Goal: Task Accomplishment & Management: Complete application form

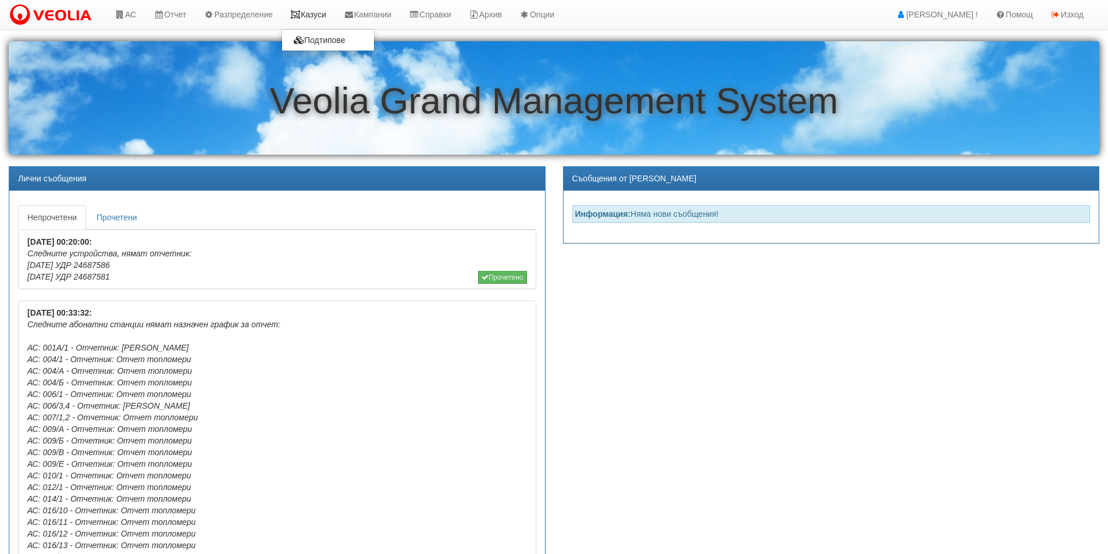
click at [312, 16] on link "Казуси" at bounding box center [309, 14] width 54 height 29
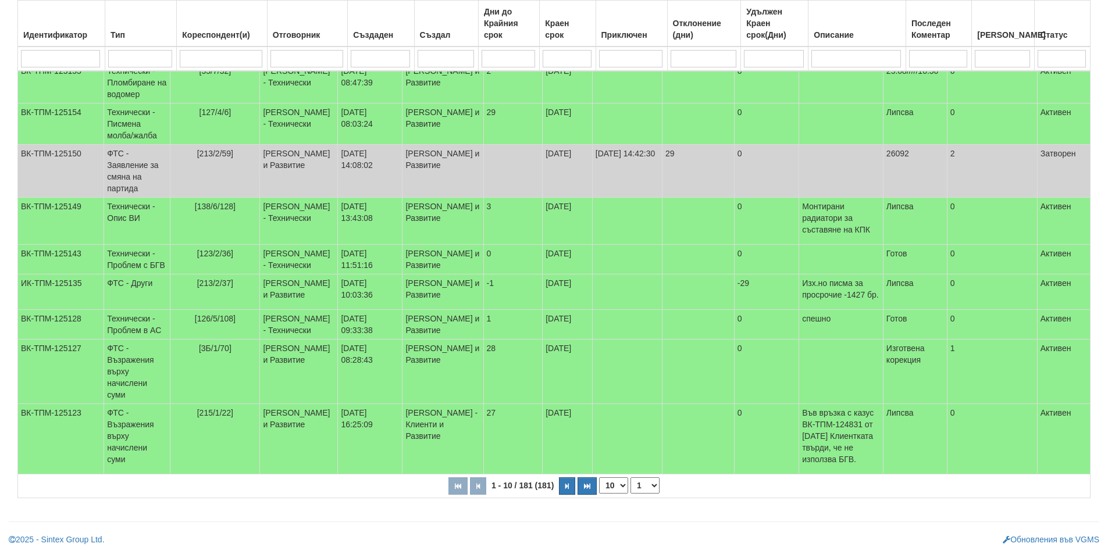
scroll to position [309, 0]
click at [120, 439] on td "ФТС - Възражения върху начислени суми" at bounding box center [137, 439] width 66 height 70
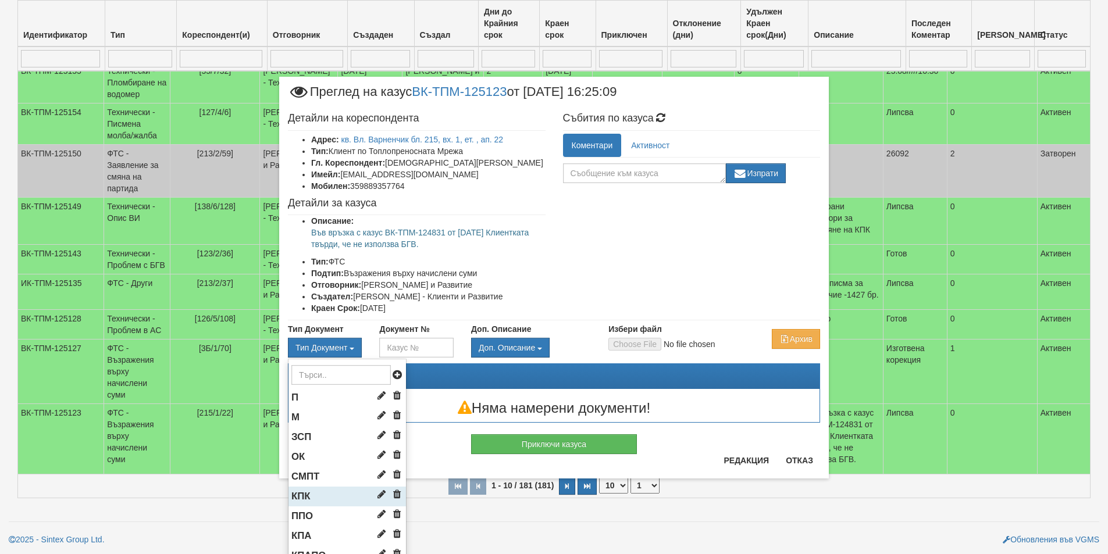
click at [297, 498] on span "КПК" at bounding box center [300, 496] width 19 height 11
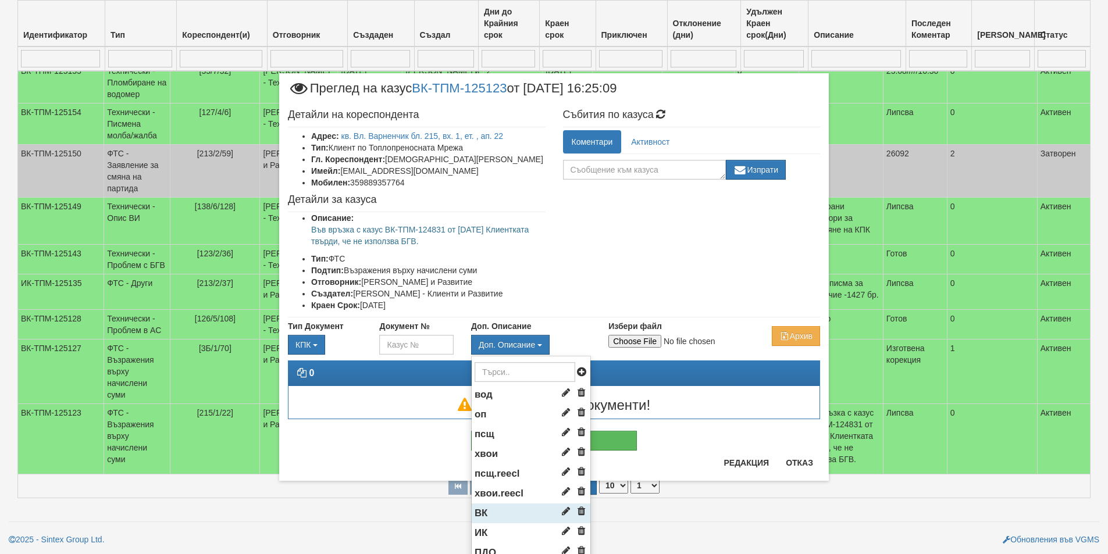
click at [475, 509] on span "ВК" at bounding box center [481, 513] width 13 height 11
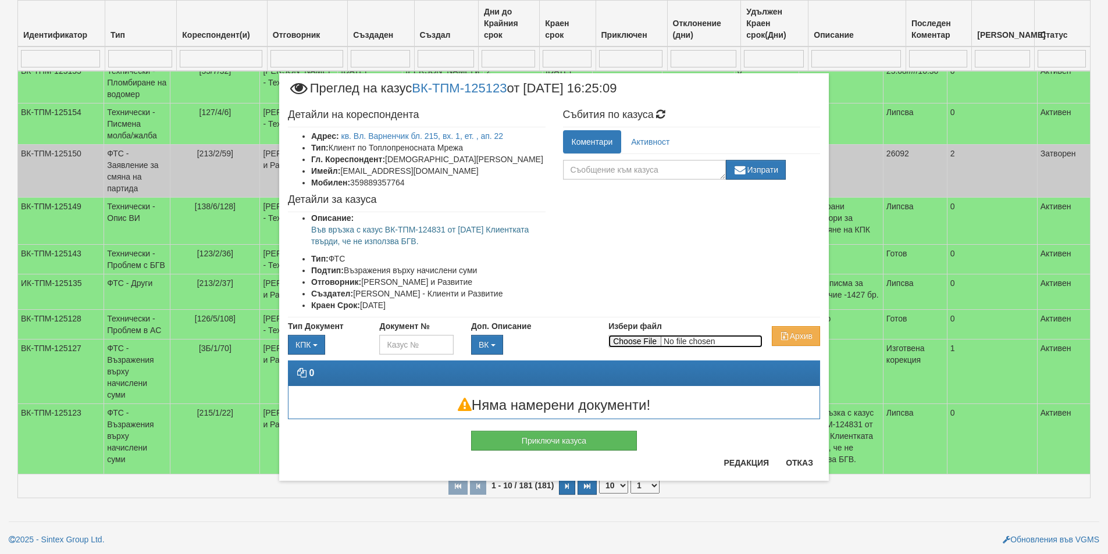
click at [644, 342] on input "Избери файл" at bounding box center [685, 341] width 154 height 13
type input "C:\fakepath\DOC477.pdf"
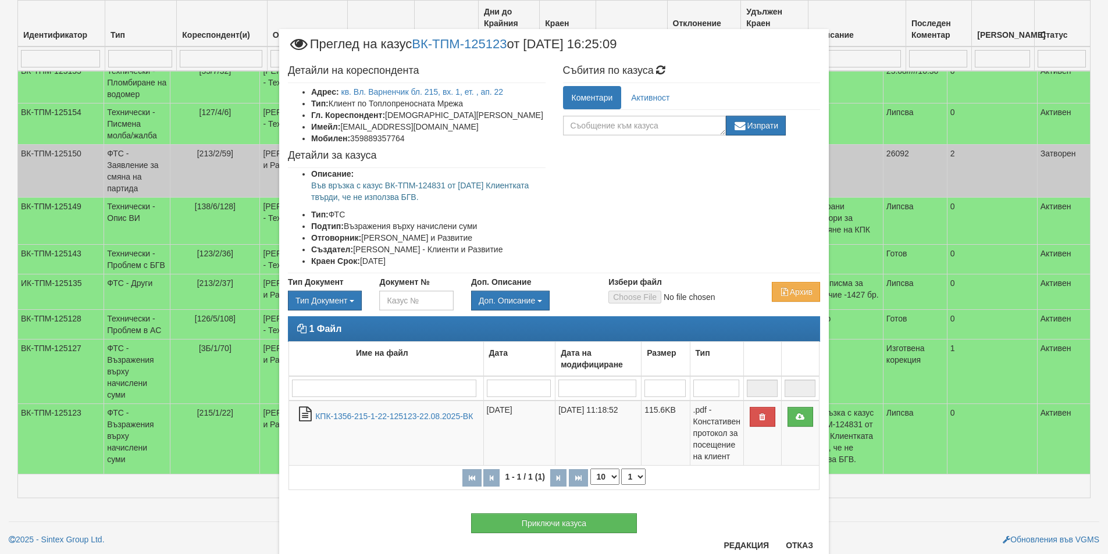
click at [385, 513] on div "Приключи казуса" at bounding box center [554, 517] width 550 height 31
click at [502, 520] on button "Приключи казуса" at bounding box center [554, 524] width 166 height 20
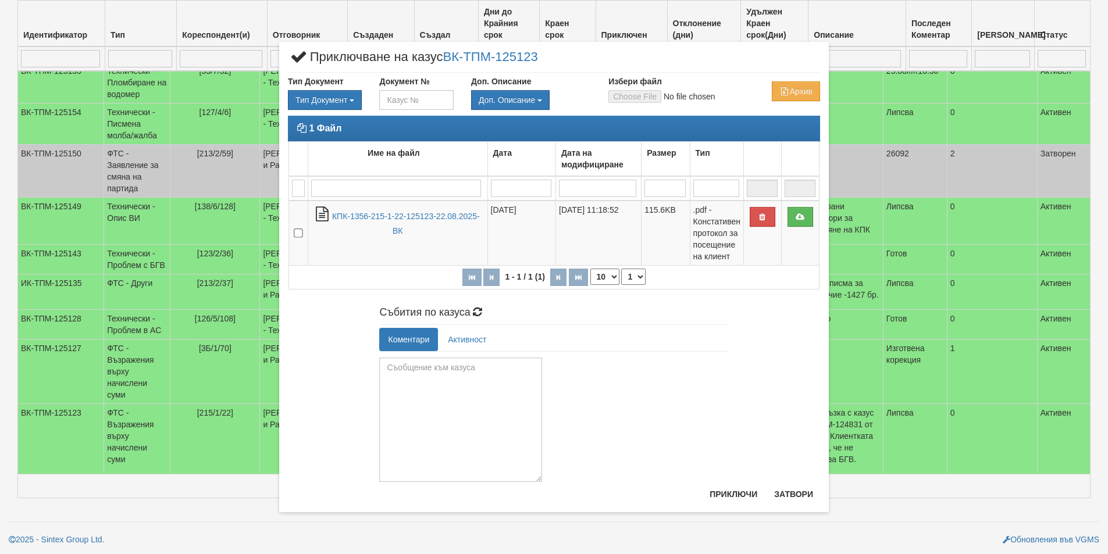
drag, startPoint x: 540, startPoint y: 431, endPoint x: 577, endPoint y: 536, distance: 110.9
click at [577, 536] on div "× Приключване на казус ВК-ТПМ-125123 Тип Документ Тип Документ П М ЗСП ОК СМПТ" at bounding box center [554, 277] width 1108 height 554
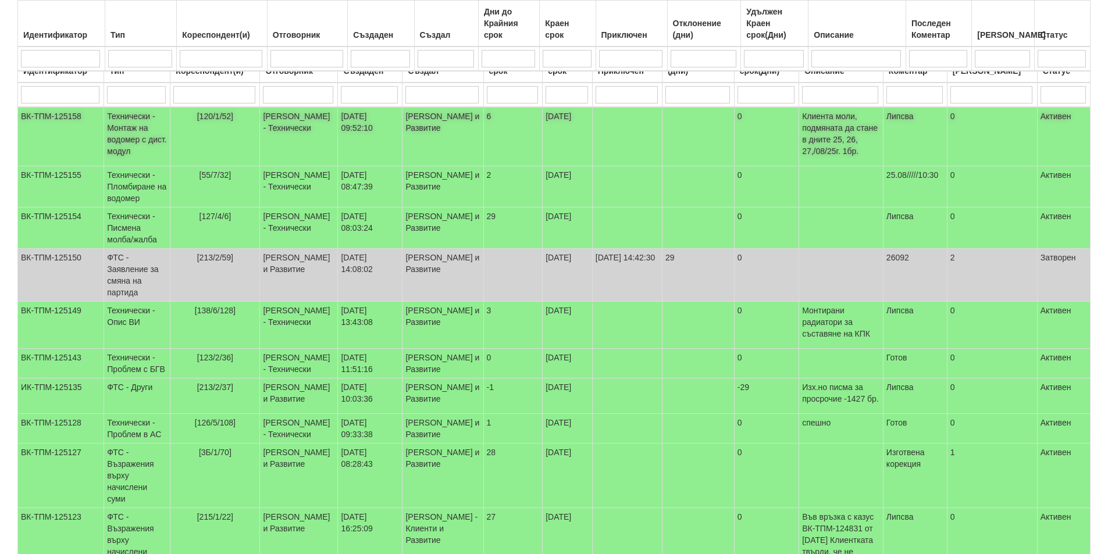
scroll to position [233, 0]
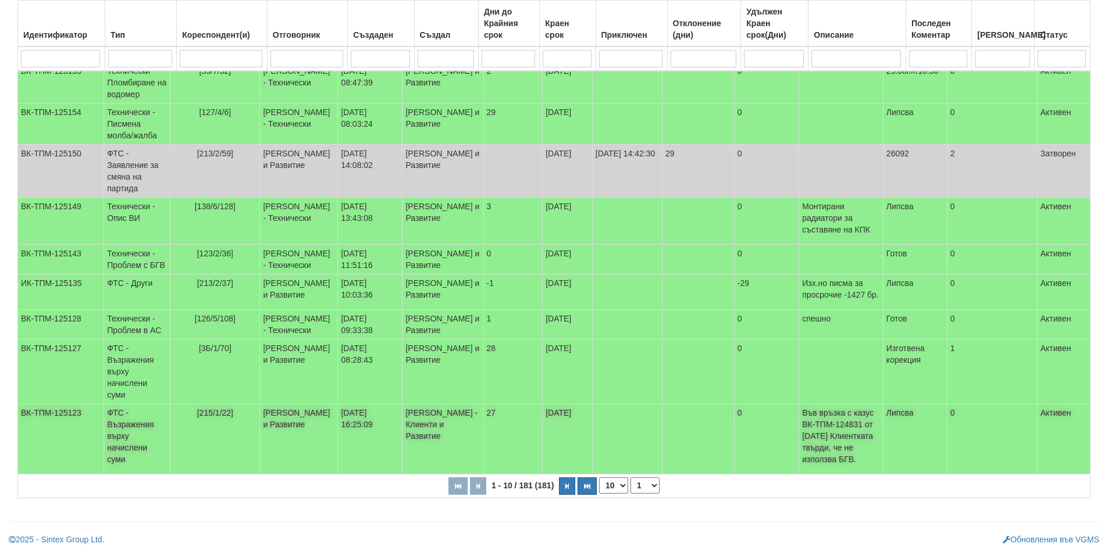
click at [138, 475] on td "ФТС - Възражения върху начислени суми" at bounding box center [137, 439] width 66 height 70
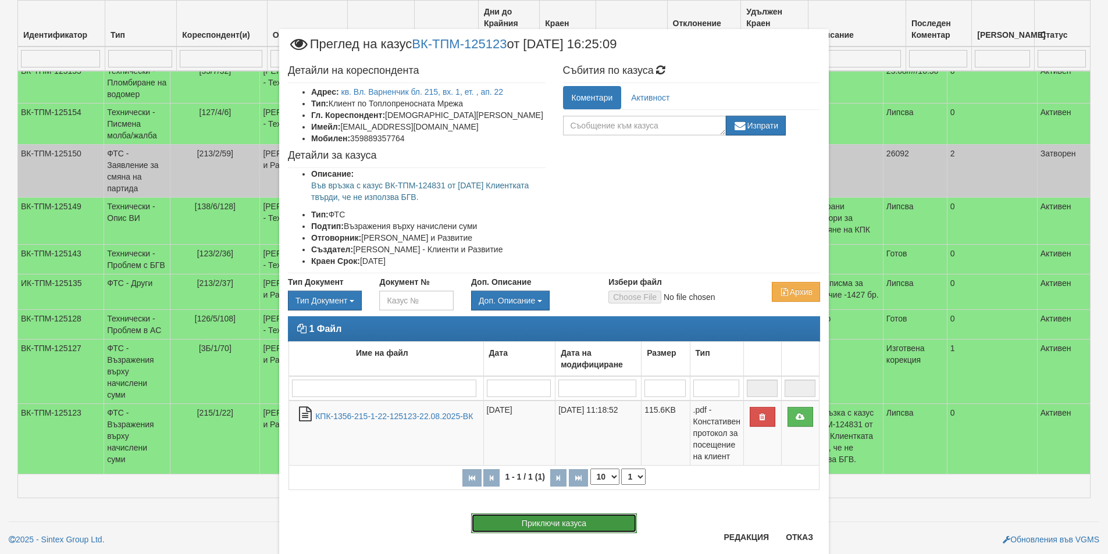
click at [548, 527] on button "Приключи казуса" at bounding box center [554, 524] width 166 height 20
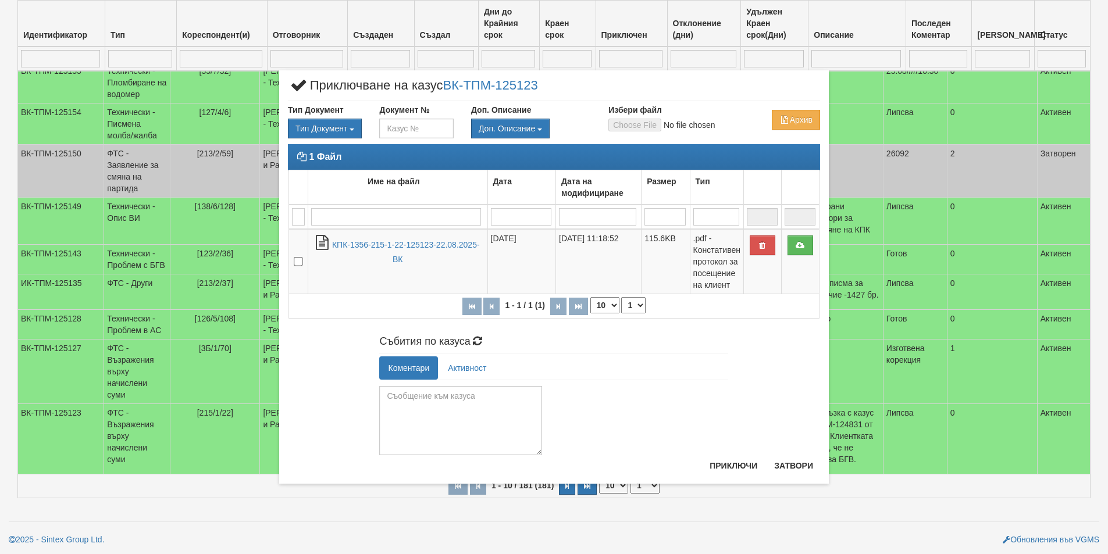
drag, startPoint x: 540, startPoint y: 429, endPoint x: 546, endPoint y: 480, distance: 52.0
click at [546, 480] on div "× Приключване на казус ВК-ТПМ-125123 Тип Документ Тип Документ П М ЗСП ОК СМПТ" at bounding box center [554, 276] width 550 height 413
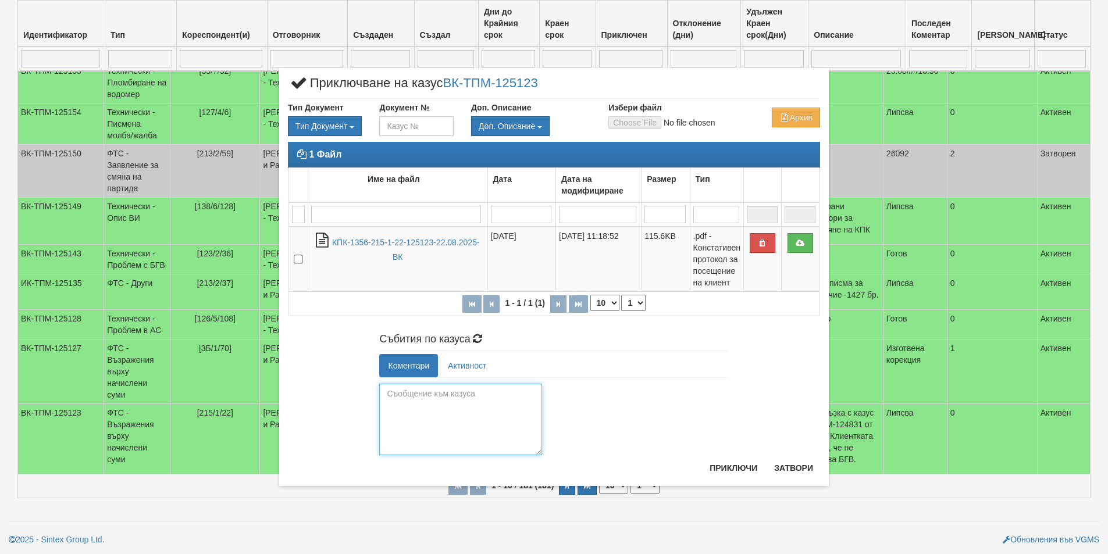
click at [384, 398] on textarea at bounding box center [460, 420] width 163 height 72
type textarea "Z"
click at [436, 407] on textarea "Здравейте, Във връзка" at bounding box center [460, 420] width 163 height 72
click at [507, 429] on textarea "Здравейте, Във връзка с начислена енергия за топла вода от дистанционен отчет е…" at bounding box center [460, 420] width 163 height 72
click at [524, 444] on textarea "Здравейте, Във връзка с начислена енергия за топла вода от дистанционен отчет е…" at bounding box center [460, 420] width 163 height 72
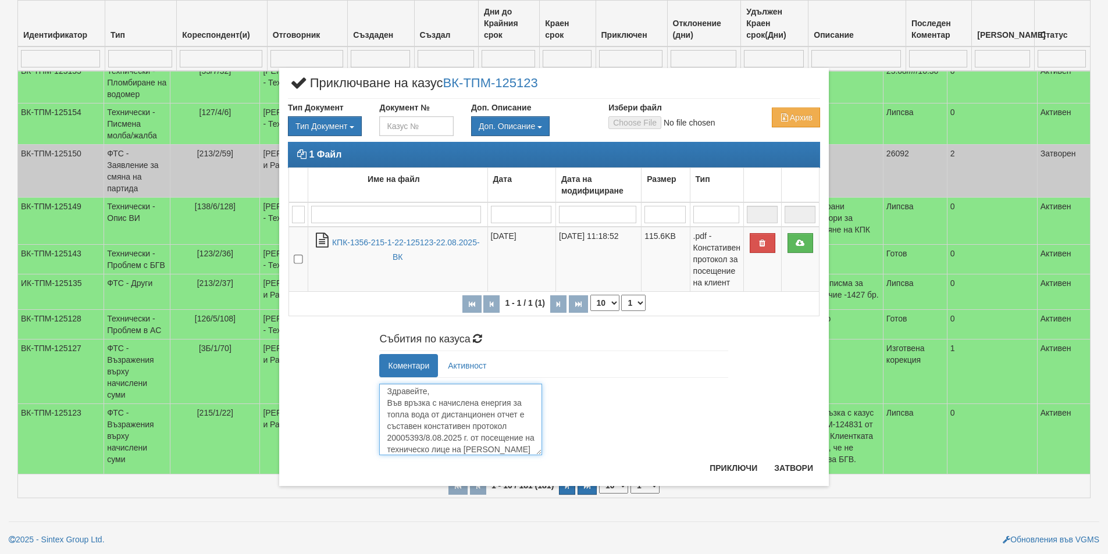
scroll to position [14, 0]
click at [518, 405] on textarea "Здравейте, Във връзка с начислена енергия за топла вода от дистанционен отчет е…" at bounding box center [460, 420] width 163 height 72
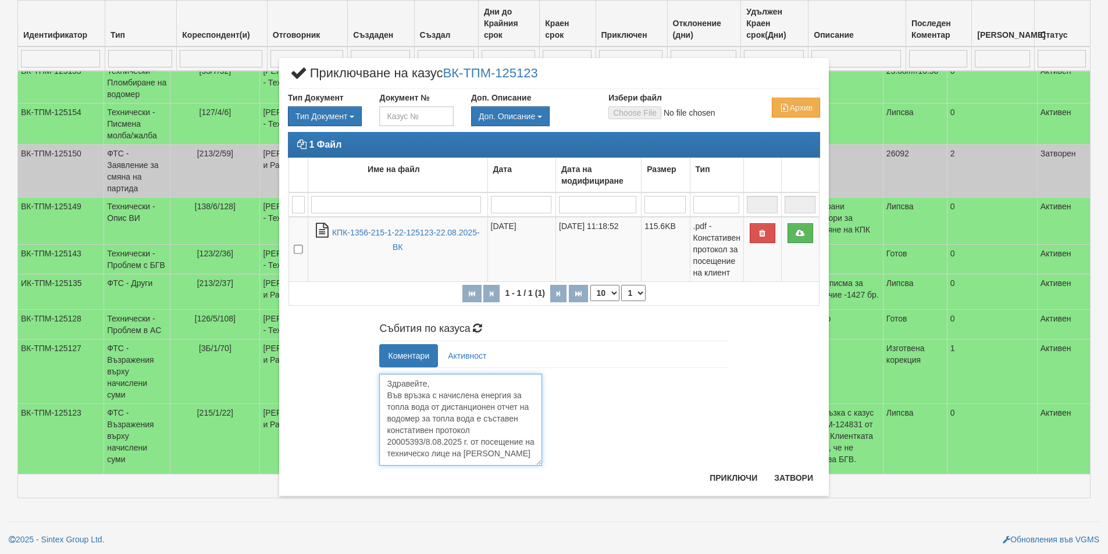
scroll to position [0, 0]
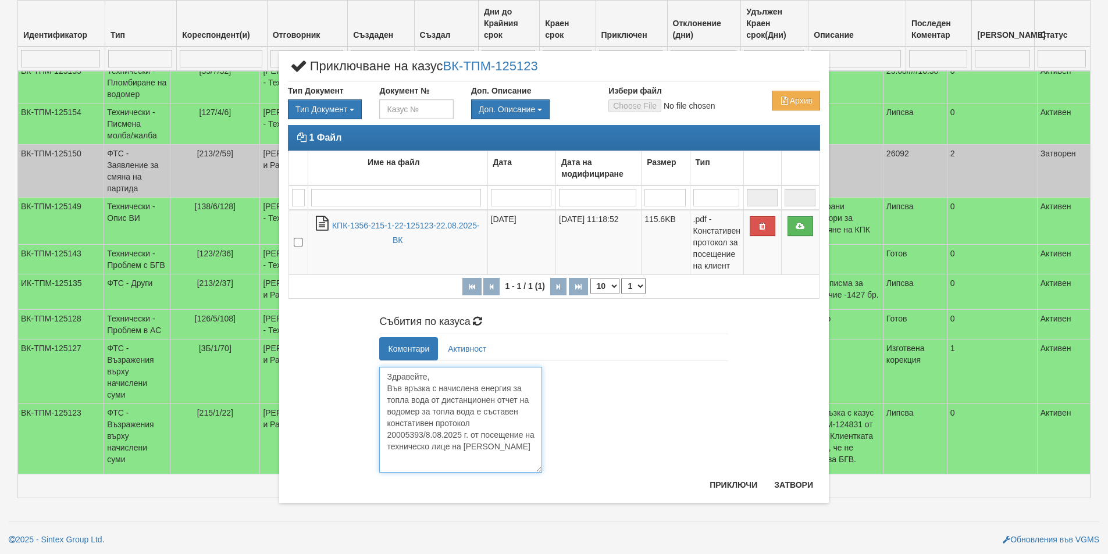
drag, startPoint x: 539, startPoint y: 451, endPoint x: 544, endPoint y: 486, distance: 34.6
click at [544, 486] on div "× Приключване на казус ВК-ТПМ-125123 Тип Документ Тип Документ П М ЗСП ОК СМПТ" at bounding box center [554, 277] width 550 height 452
click at [440, 454] on textarea "Здравейте, Във връзка с начислена енергия за топла вода от дистанционен отчет н…" at bounding box center [460, 420] width 163 height 106
drag, startPoint x: 435, startPoint y: 421, endPoint x: 387, endPoint y: 425, distance: 47.9
click at [387, 425] on textarea "Здравейте, Във връзка с начислена енергия за топла вода от дистанционен отчет н…" at bounding box center [460, 420] width 163 height 106
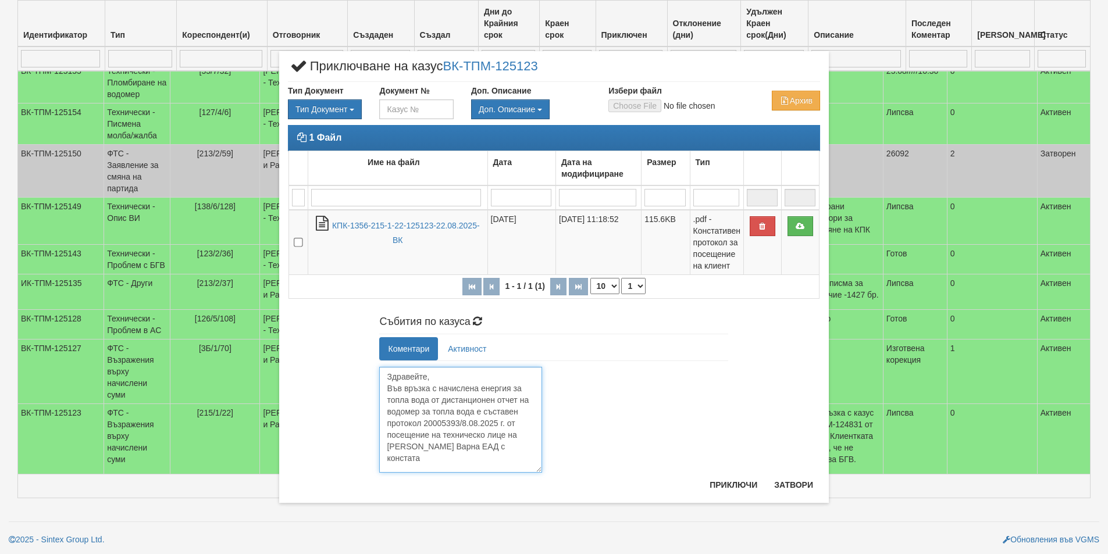
click at [421, 458] on textarea "Здравейте, Във връзка с начислена енергия за топла вода от дистанционен отчет н…" at bounding box center [460, 420] width 163 height 106
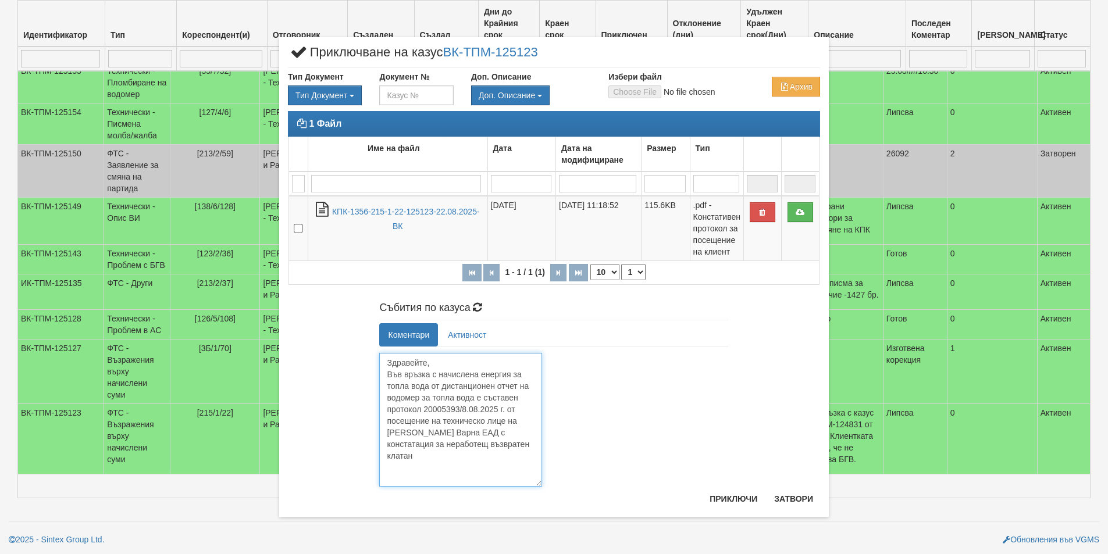
drag, startPoint x: 539, startPoint y: 469, endPoint x: 543, endPoint y: 497, distance: 28.2
click at [543, 497] on div "× Приключване на казус ВК-ТПМ-125123 Тип Документ Тип Документ П М ЗСП ОК СМПТ" at bounding box center [554, 277] width 550 height 480
click at [401, 456] on textarea "Здравейте, Във връзка с начислена енергия за топла вода от дистанционен отчет н…" at bounding box center [460, 420] width 163 height 134
click at [422, 459] on textarea "Здравейте, Във връзка с начислена енергия за топла вода от дистанционен отчет н…" at bounding box center [460, 420] width 163 height 134
click at [484, 461] on textarea "Здравейте, Във връзка с начислена енергия за топла вода от дистанционен отчет н…" at bounding box center [460, 420] width 163 height 134
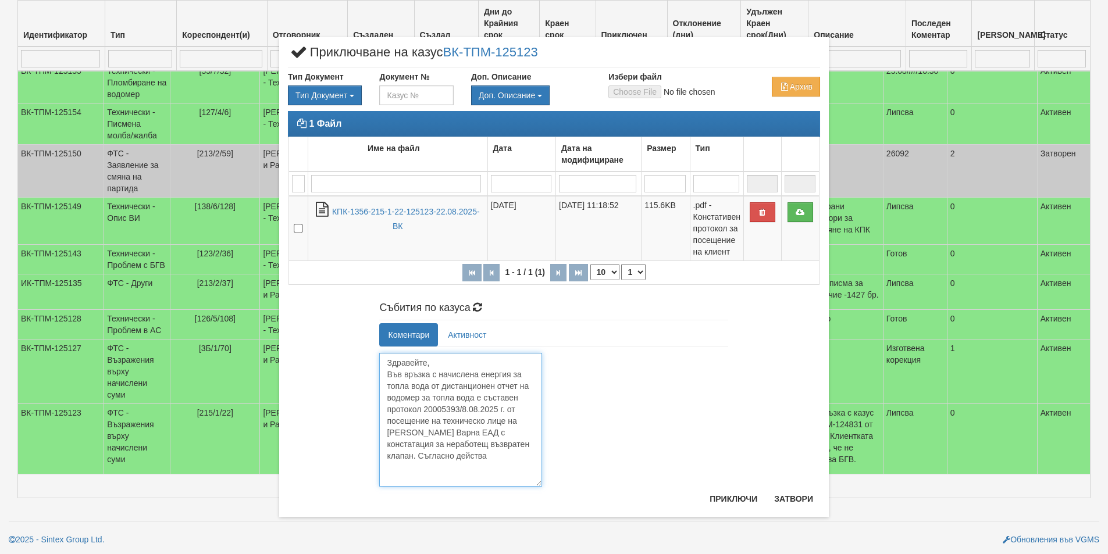
click at [487, 458] on textarea "Здравейте, Във връзка с начислена енергия за топла вода от дистанционен отчет н…" at bounding box center [460, 420] width 163 height 134
click at [468, 469] on textarea "Здравейте, Във връзка с начислена енергия за топла вода от дистанционен отчет н…" at bounding box center [460, 420] width 163 height 134
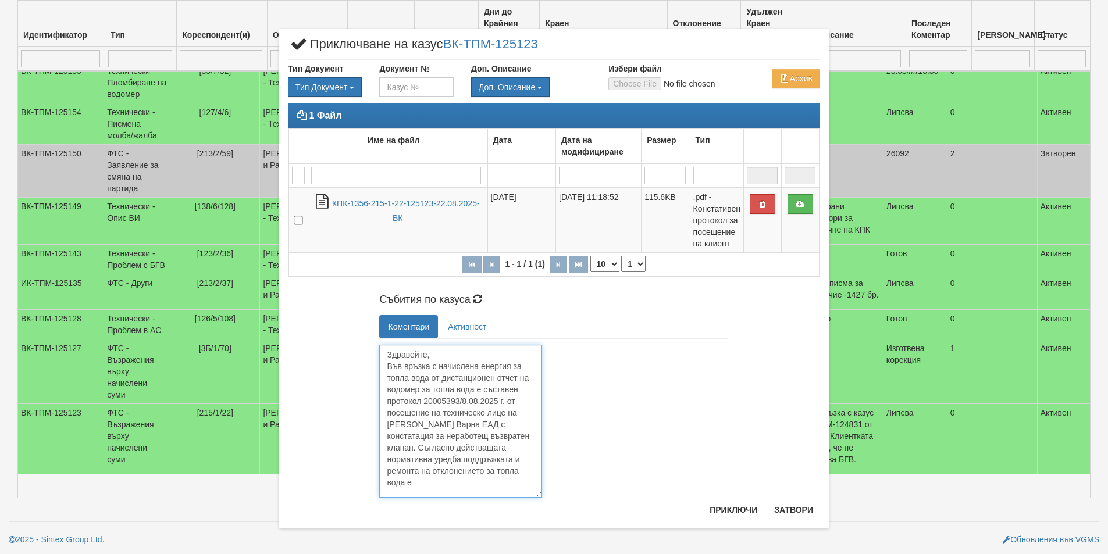
scroll to position [0, 0]
drag, startPoint x: 539, startPoint y: 483, endPoint x: 543, endPoint y: 507, distance: 24.3
click at [543, 507] on div "× Приключване на казус ВК-ТПМ-125123 Тип Документ Тип Документ П М ЗСП ОК СМПТ" at bounding box center [554, 281] width 550 height 504
click at [404, 483] on textarea "Здравейте, Във връзка с начислена енергия за топла вода от дистанционен отчет н…" at bounding box center [460, 424] width 163 height 158
click at [441, 485] on textarea "Здравейте, Във връзка с начислена енергия за топла вода от дистанционен отчет н…" at bounding box center [460, 424] width 163 height 158
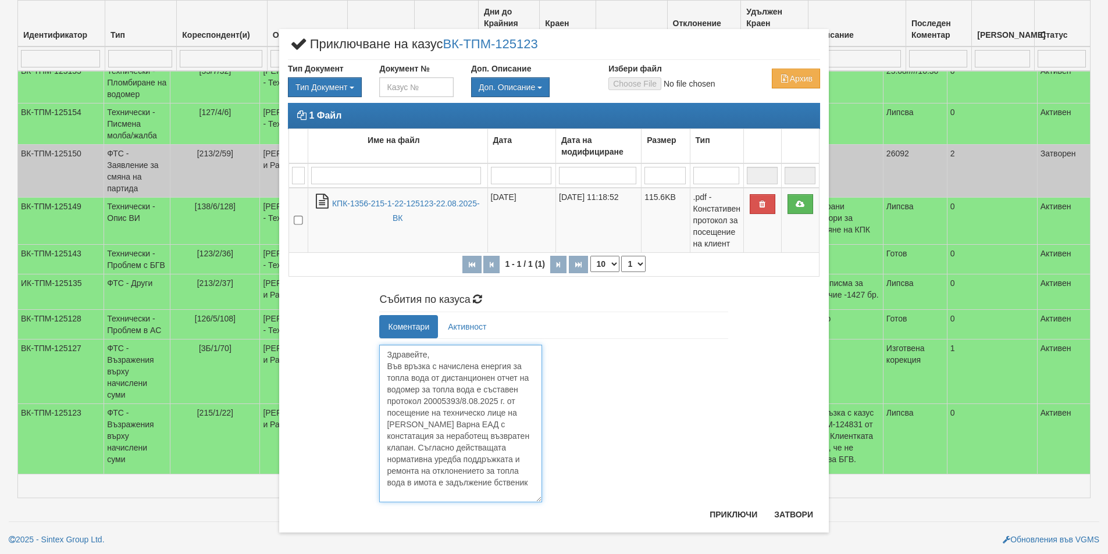
click at [490, 483] on textarea "Здравейте, Във връзка с начислена енергия за топла вода от дистанционен отчет н…" at bounding box center [460, 424] width 163 height 158
click at [481, 492] on textarea "Здравейте, Във връзка с начислена енергия за топла вода от дистанционен отчет н…" at bounding box center [460, 424] width 163 height 158
click at [437, 496] on textarea "Здравейте, Във връзка с начислена енергия за топла вода от дистанционен отчет н…" at bounding box center [460, 424] width 163 height 158
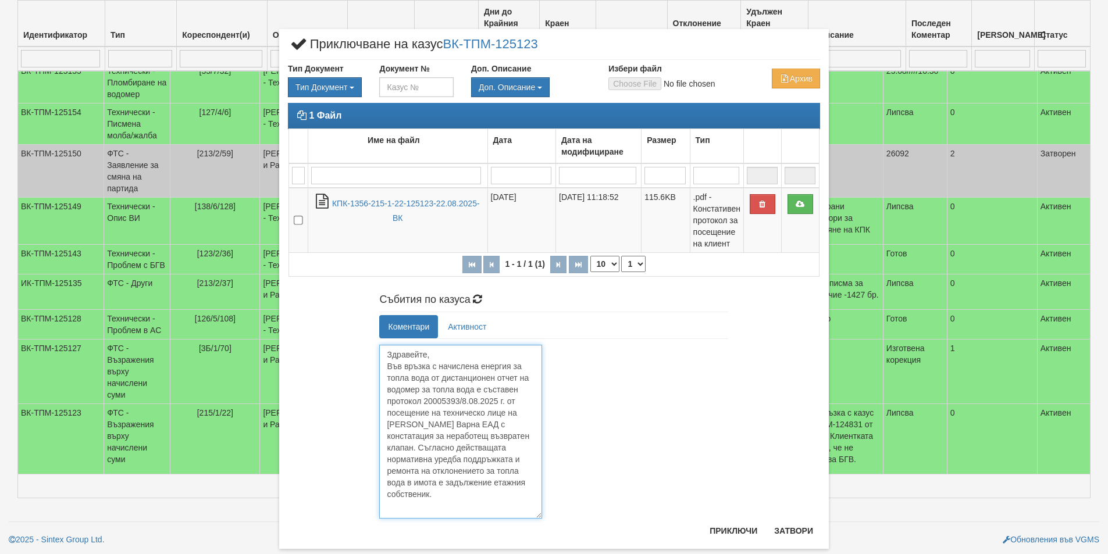
drag, startPoint x: 537, startPoint y: 498, endPoint x: 537, endPoint y: 515, distance: 16.9
click at [537, 515] on textarea "Здравейте, Във връзка с начислена енергия за топла вода от дистанционен отчет н…" at bounding box center [460, 432] width 163 height 174
click at [437, 493] on textarea "Здравейте, Във връзка с начислена енергия за топла вода от дистанционен отчет н…" at bounding box center [460, 432] width 163 height 175
click at [443, 512] on textarea "Здравейте, Във връзка с начислена енергия за топла вода от дистанционен отчет н…" at bounding box center [460, 432] width 163 height 175
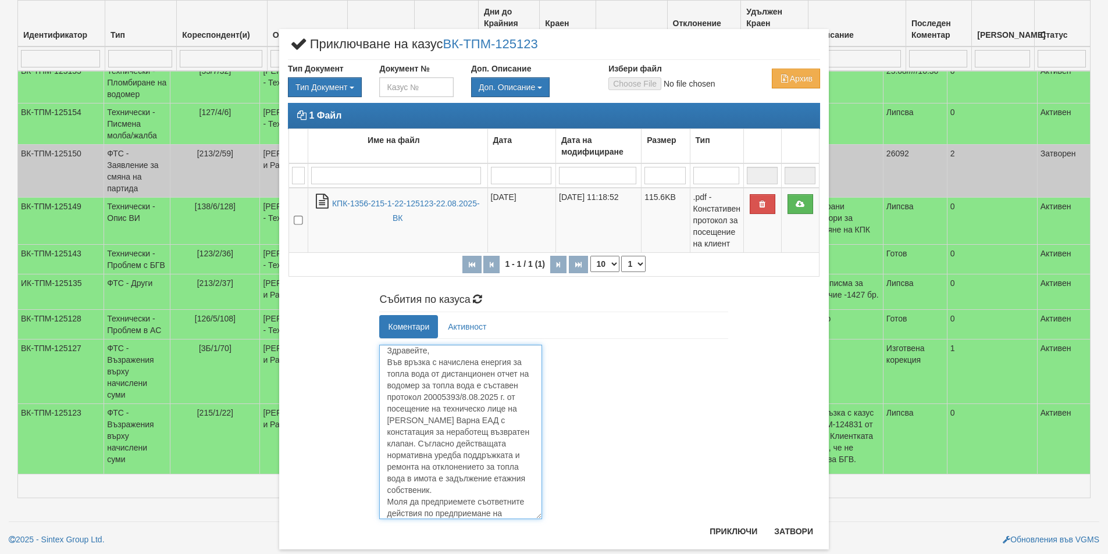
scroll to position [8, 0]
drag, startPoint x: 440, startPoint y: 512, endPoint x: 497, endPoint y: 511, distance: 57.0
click at [497, 511] on textarea "Здравейте, Във връзка с начислена енергия за топла вода от дистанционен отчет н…" at bounding box center [460, 432] width 163 height 175
drag, startPoint x: 474, startPoint y: 489, endPoint x: 528, endPoint y: 489, distance: 53.5
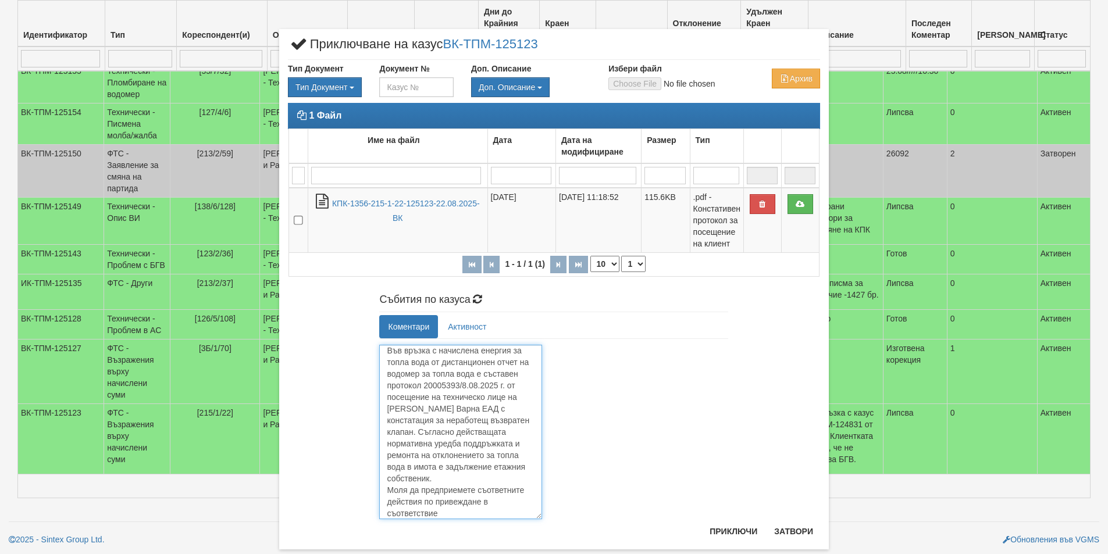
click at [528, 489] on textarea "Здравейте, Във връзка с начислена енергия за топла вода от дистанционен отчет н…" at bounding box center [460, 432] width 163 height 175
click at [487, 508] on textarea "Здравейте, Във връзка с начислена енергия за топла вода от дистанционен отчет н…" at bounding box center [460, 432] width 163 height 175
click at [421, 402] on textarea "Здравейте, Във връзка с начислена енергия за топла вода от дистанционен отчет н…" at bounding box center [460, 432] width 163 height 175
type textarea "Здравейте, Във връзка с начислена енергия за топла вода от дистанционен отчет н…"
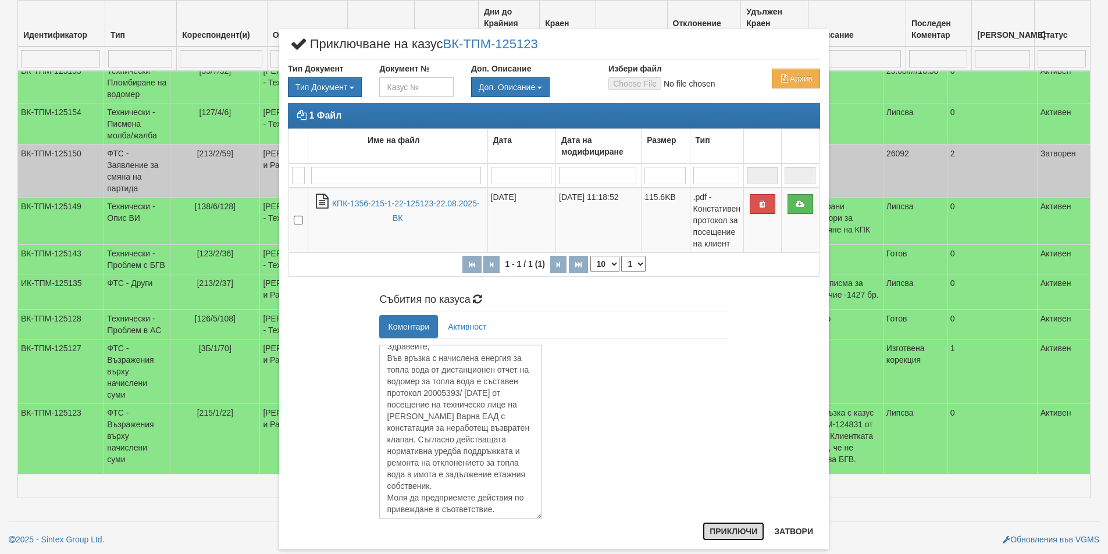
click at [714, 531] on button "Приключи" at bounding box center [734, 531] width 62 height 19
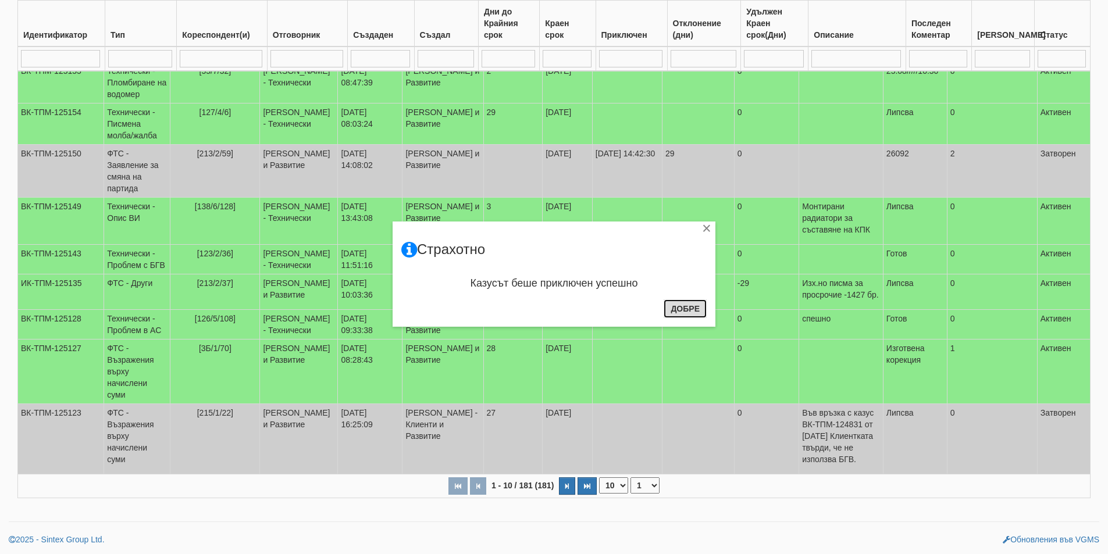
click at [689, 312] on button "Добре" at bounding box center [685, 309] width 43 height 19
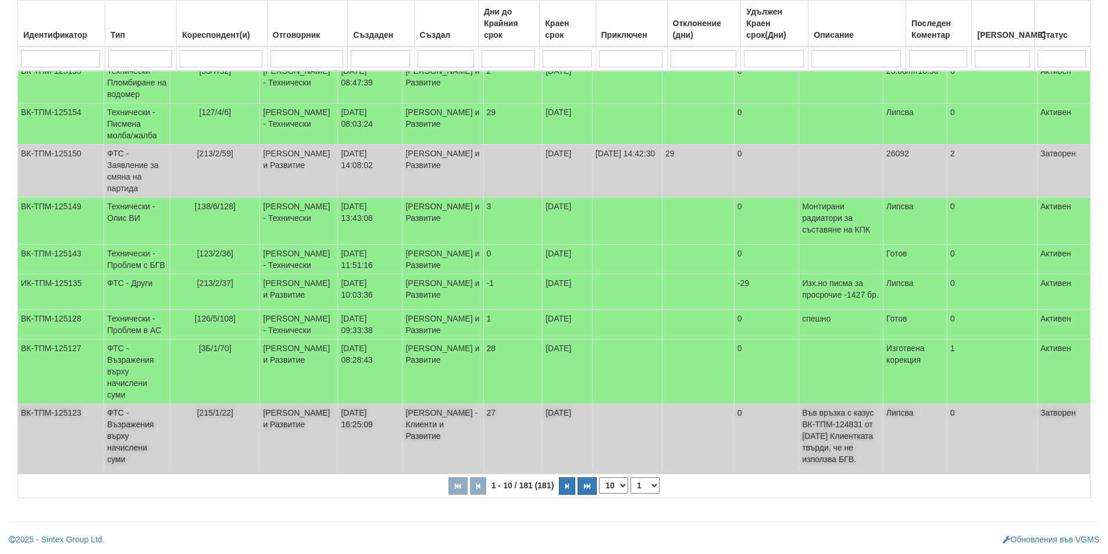
click at [130, 475] on td "ФТС - Възражения върху начислени суми" at bounding box center [137, 439] width 66 height 70
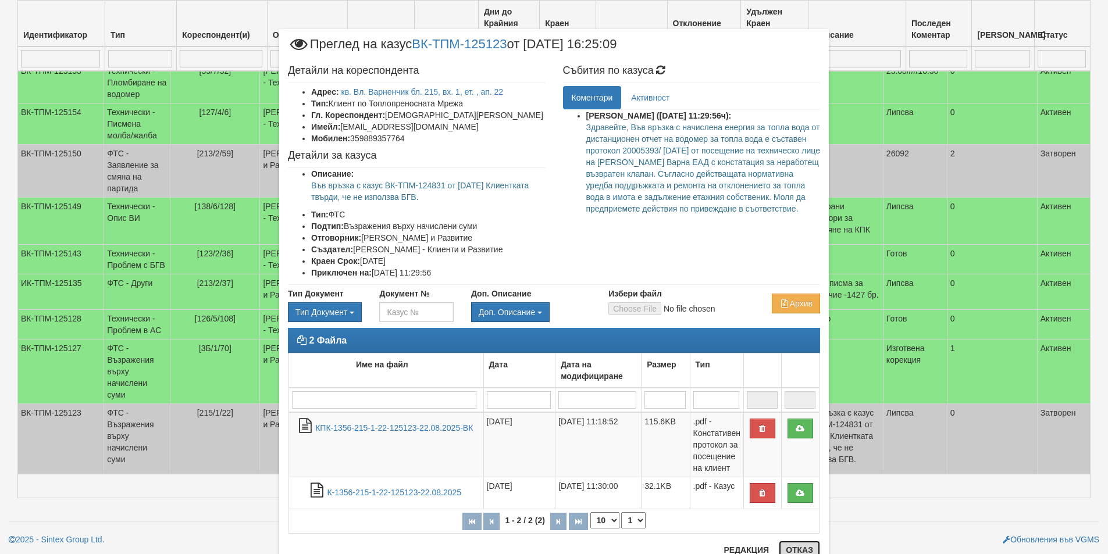
click at [790, 547] on button "Отказ" at bounding box center [799, 550] width 41 height 19
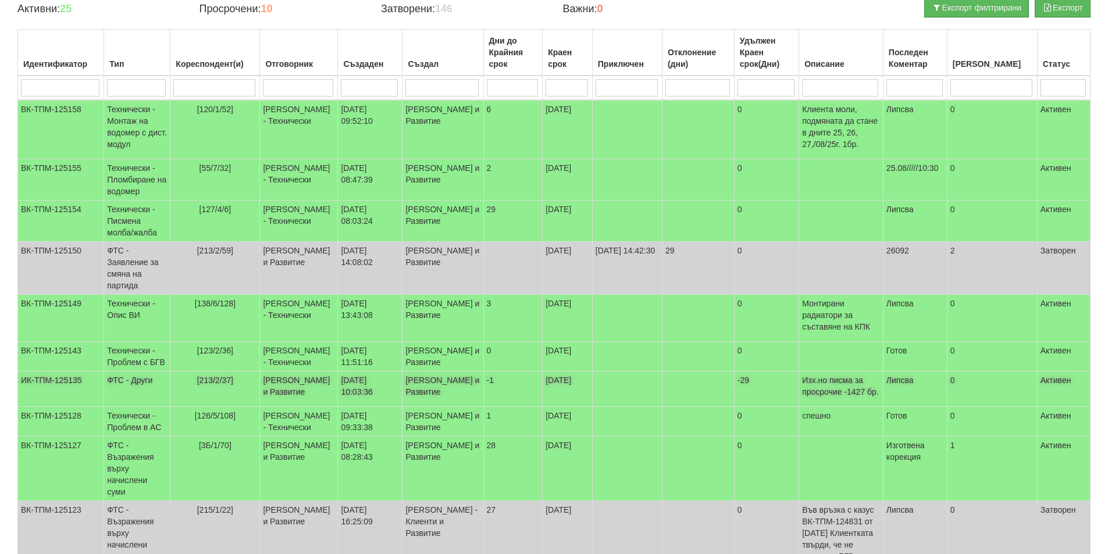
scroll to position [0, 0]
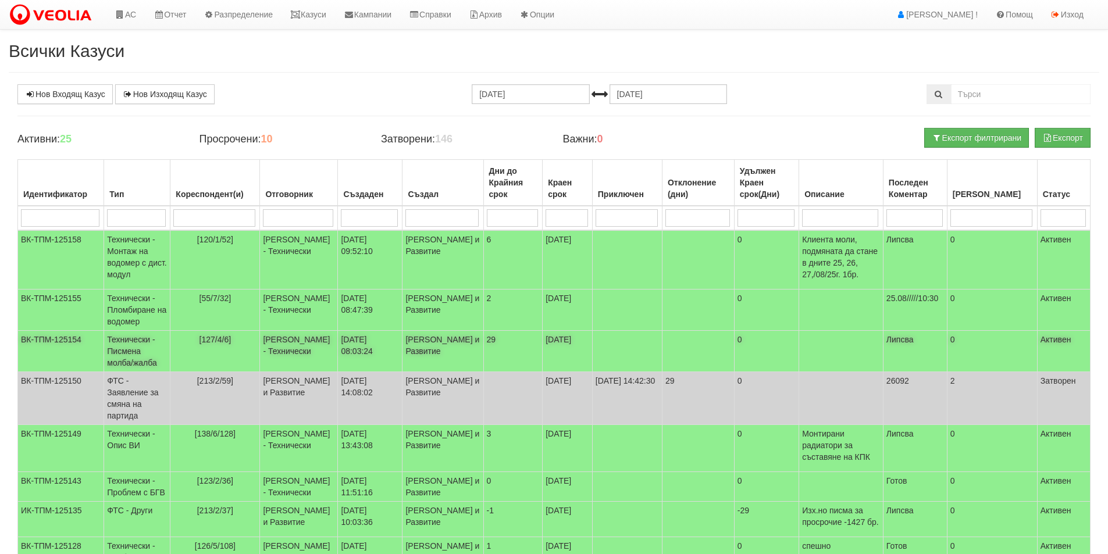
click at [138, 355] on td "Технически - Писмена молба/жалба" at bounding box center [137, 351] width 66 height 41
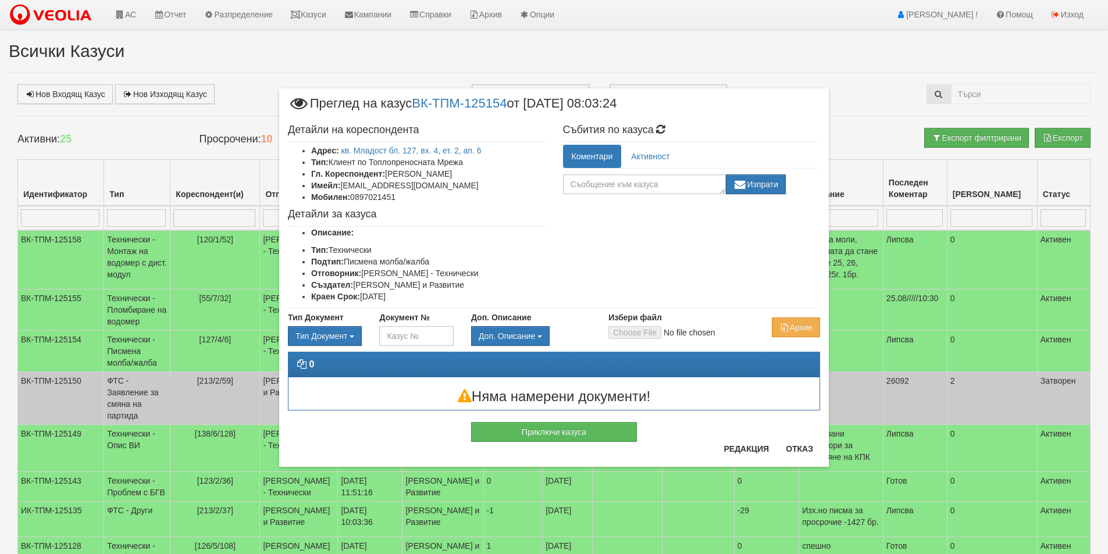
click at [117, 139] on div "× Преглед на казус ВК-ТПМ-125154 от 22/08/2025 08:03:24 Детайли на кореспондент…" at bounding box center [554, 277] width 1108 height 554
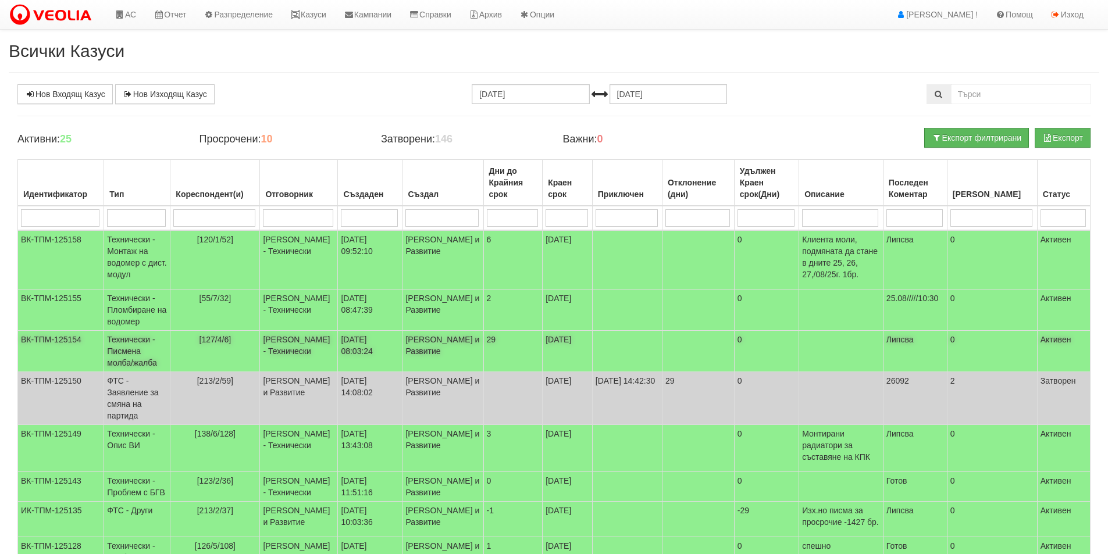
click at [127, 359] on td "Технически - Писмена молба/жалба" at bounding box center [137, 351] width 66 height 41
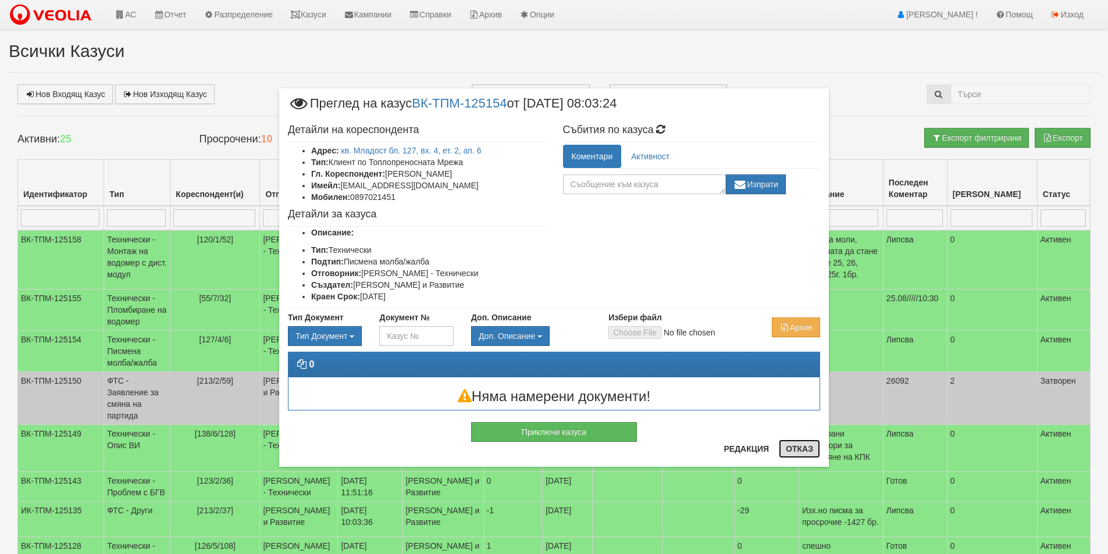
click at [795, 452] on button "Отказ" at bounding box center [799, 449] width 41 height 19
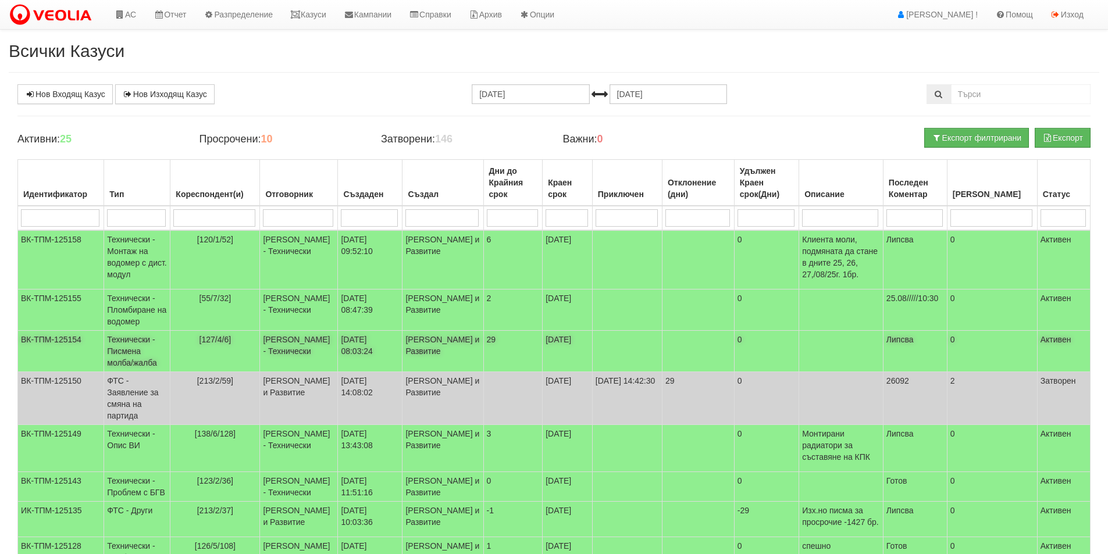
click at [127, 362] on td "Технически - Писмена молба/жалба" at bounding box center [137, 351] width 66 height 41
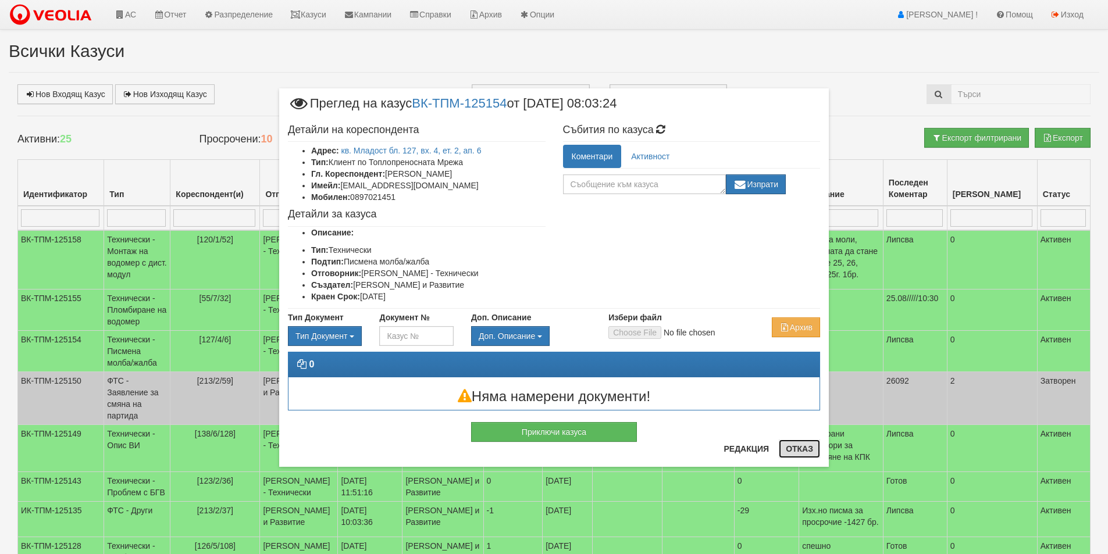
click at [802, 451] on button "Отказ" at bounding box center [799, 449] width 41 height 19
